Goal: Task Accomplishment & Management: Use online tool/utility

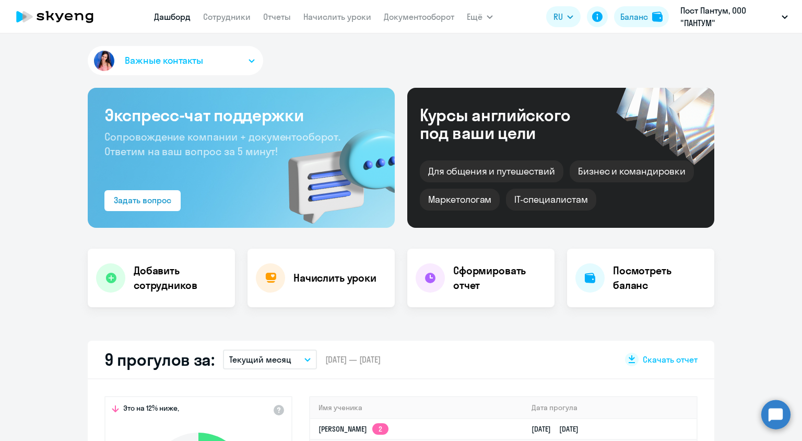
click at [334, 16] on link "Начислить уроки" at bounding box center [337, 16] width 68 height 10
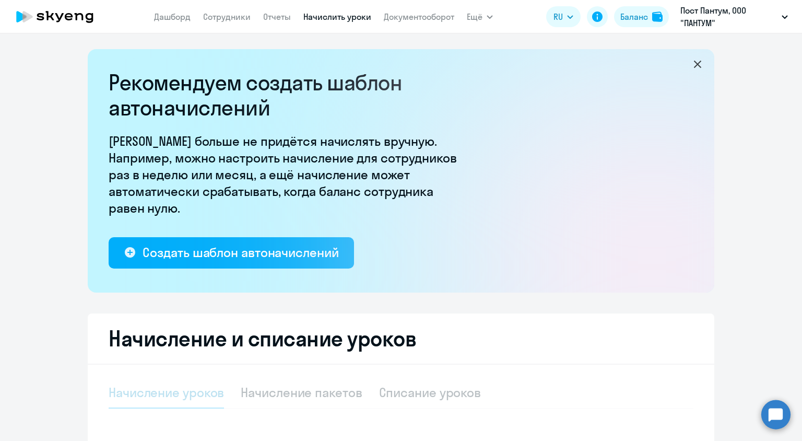
select select "10"
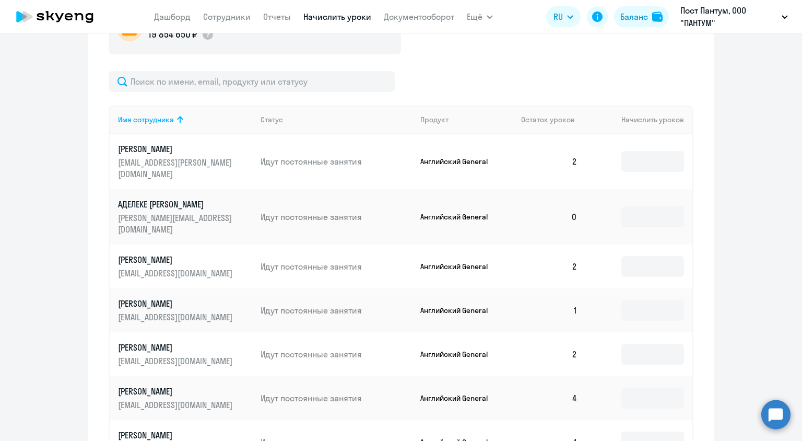
scroll to position [418, 0]
click at [666, 206] on input at bounding box center [652, 216] width 63 height 21
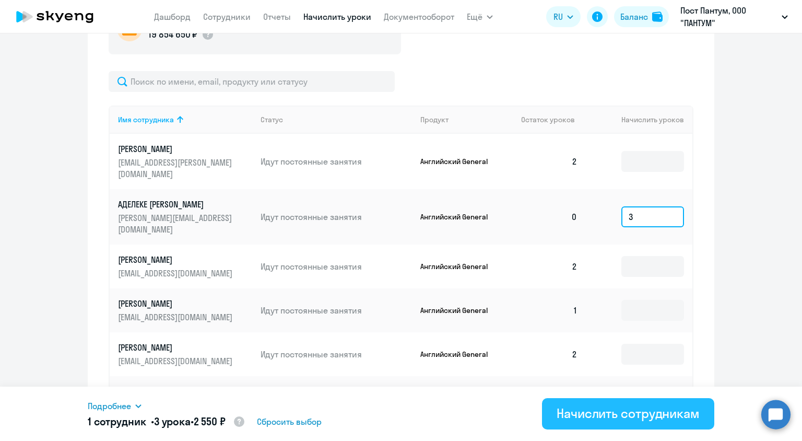
type input "3"
click at [637, 416] on div "Начислить сотрудникам" at bounding box center [627, 413] width 143 height 17
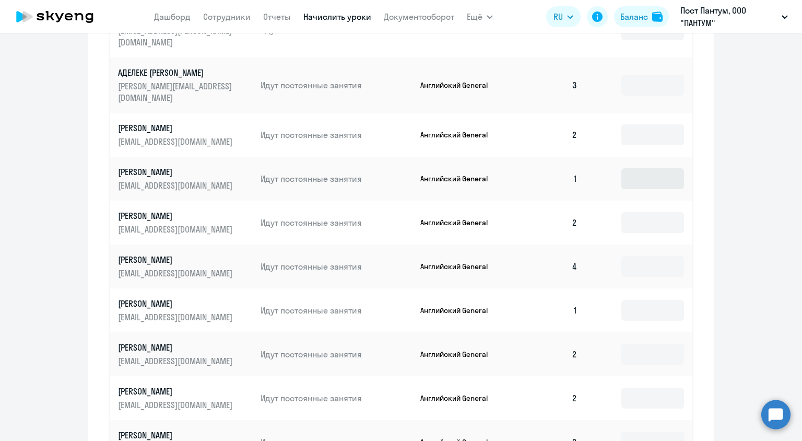
scroll to position [561, 0]
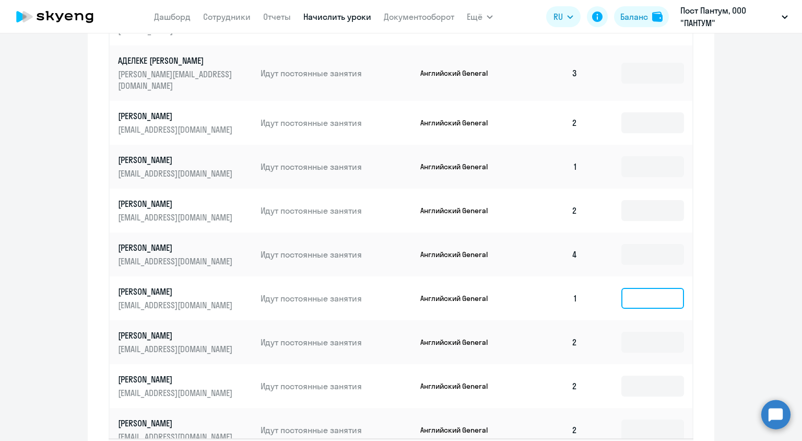
click at [649, 288] on input at bounding box center [652, 298] width 63 height 21
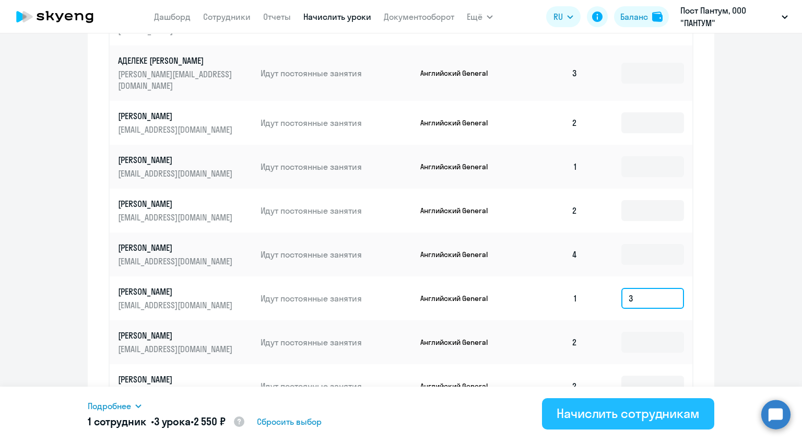
type input "3"
click at [597, 428] on button "Начислить сотрудникам" at bounding box center [628, 413] width 172 height 31
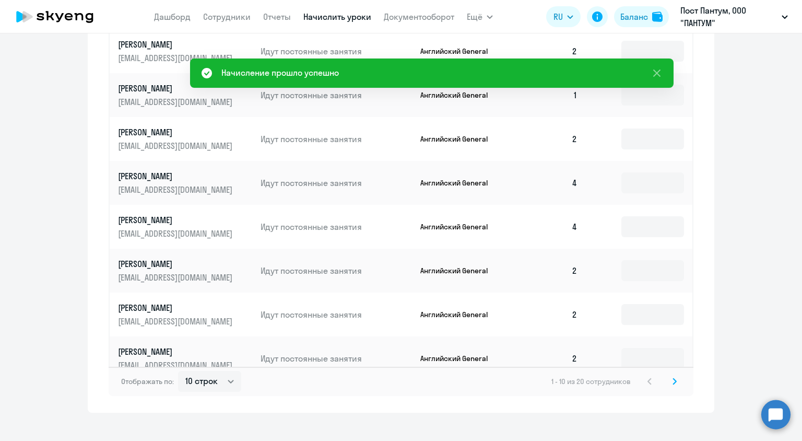
scroll to position [637, 0]
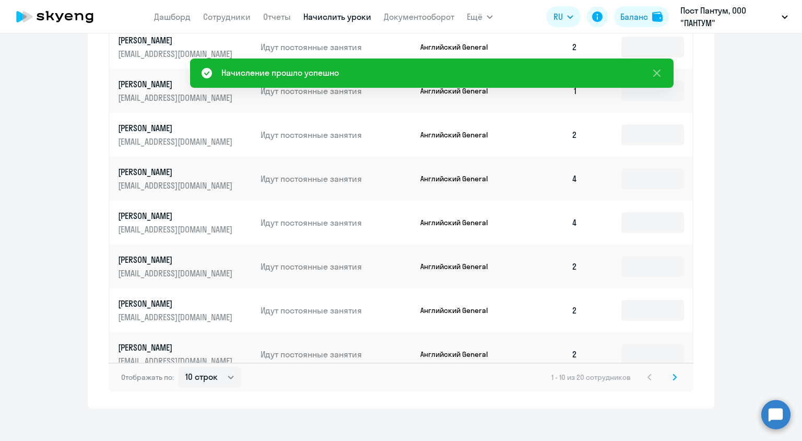
click at [674, 371] on svg-icon at bounding box center [674, 377] width 13 height 13
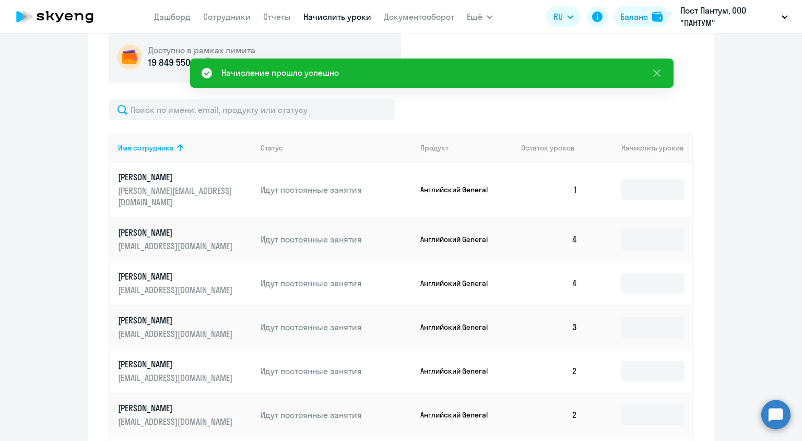
scroll to position [388, 0]
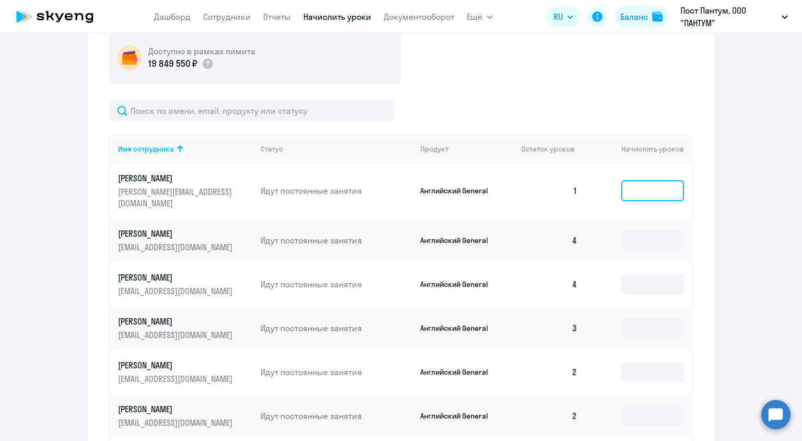
click at [647, 185] on input at bounding box center [652, 190] width 63 height 21
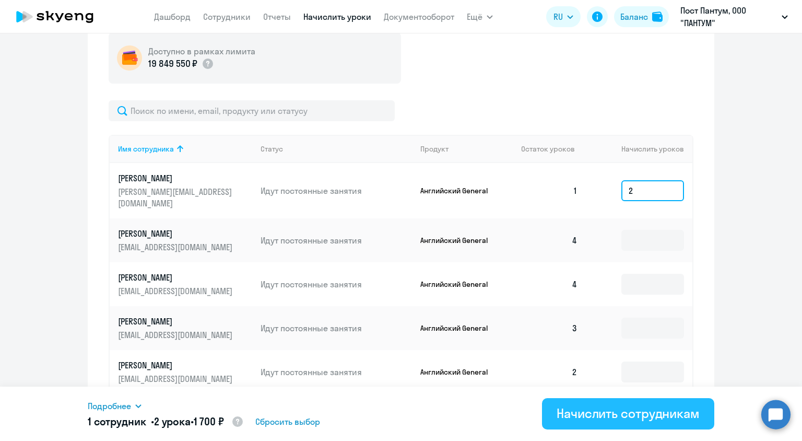
type input "2"
click at [600, 407] on div "Начислить сотрудникам" at bounding box center [627, 413] width 143 height 17
